Goal: Book appointment/travel/reservation

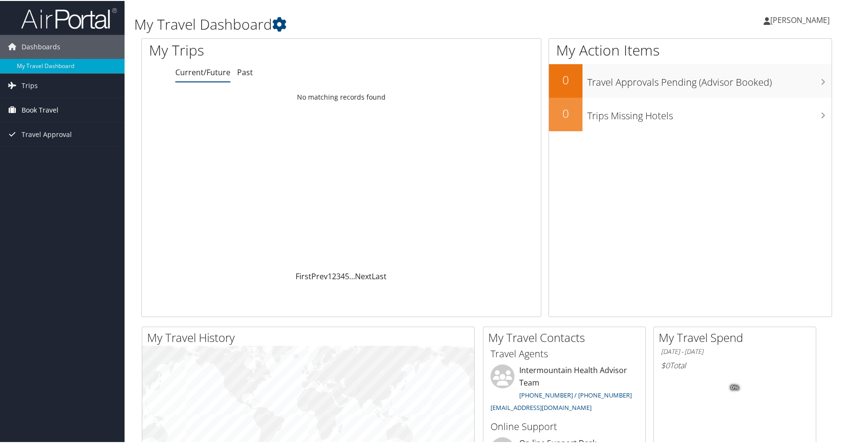
click at [40, 107] on span "Book Travel" at bounding box center [40, 109] width 37 height 24
click at [45, 108] on span "Book Travel" at bounding box center [40, 109] width 37 height 24
click at [33, 90] on span "Trips" at bounding box center [30, 85] width 16 height 24
click at [47, 44] on span "Dashboards" at bounding box center [41, 46] width 39 height 24
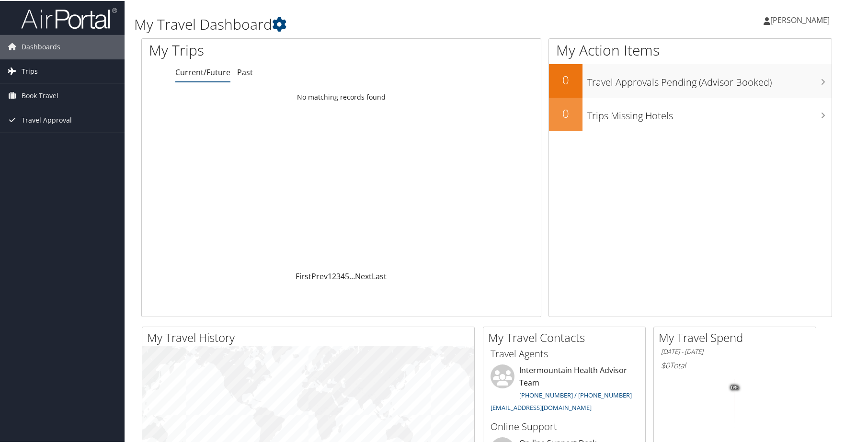
click at [23, 69] on span "Trips" at bounding box center [30, 70] width 16 height 24
click at [35, 93] on span "Book Travel" at bounding box center [40, 95] width 37 height 24
click at [42, 145] on link "Book/Manage Online Trips" at bounding box center [62, 143] width 125 height 14
